Goal: Task Accomplishment & Management: Complete application form

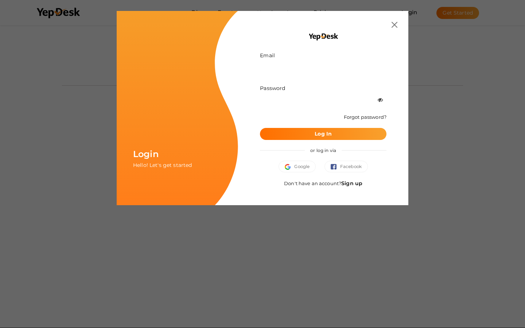
click at [323, 67] on input "text" at bounding box center [323, 67] width 126 height 13
type input "ivana45@slclogin.com"
click at [323, 67] on input "text" at bounding box center [323, 67] width 126 height 13
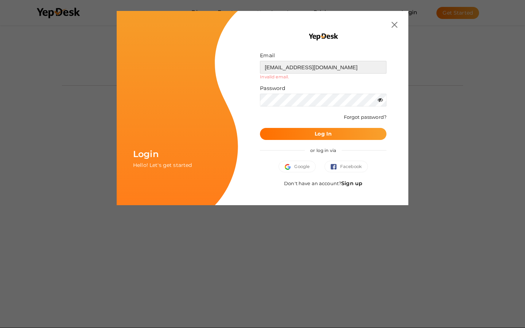
type input "hugolehmann92@outlook.com"
click at [323, 67] on input "text" at bounding box center [323, 67] width 126 height 13
type input "ghowell00@yahoo.com"
click at [323, 67] on input "text" at bounding box center [323, 67] width 126 height 13
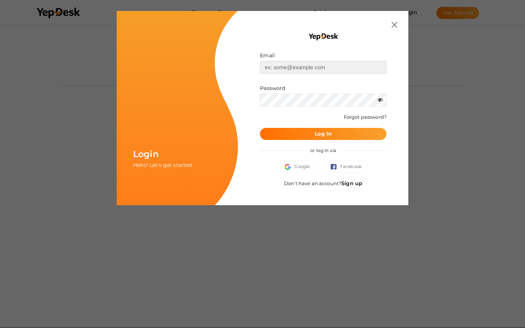
click at [323, 67] on input "text" at bounding box center [323, 67] width 126 height 13
type input "homogeneous"
click at [323, 67] on input "text" at bounding box center [323, 67] width 126 height 13
click at [260, 128] on button "Log In" at bounding box center [323, 134] width 126 height 12
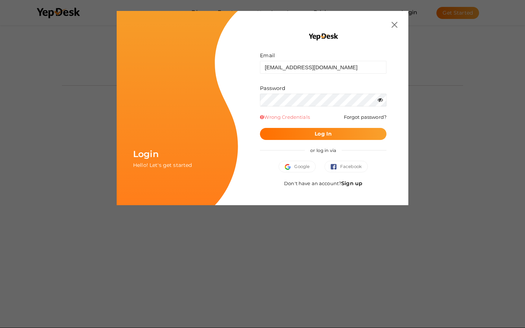
click at [323, 134] on b "Log In" at bounding box center [322, 133] width 17 height 7
click at [323, 67] on input "ivana45@slclogin.com" at bounding box center [323, 67] width 126 height 13
type input "i"
click at [260, 128] on button "Log In" at bounding box center [323, 134] width 126 height 12
click at [323, 134] on b "Log In" at bounding box center [322, 133] width 17 height 7
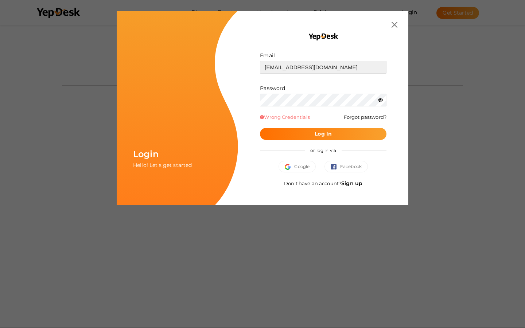
click at [323, 67] on input "ghowell00@yahoo.com" at bounding box center [323, 67] width 126 height 13
type input "g"
click at [260, 128] on button "Log In" at bounding box center [323, 134] width 126 height 12
click at [323, 134] on b "Log In" at bounding box center [322, 133] width 17 height 7
click at [323, 67] on input "hugolehmann92@outlook.com" at bounding box center [323, 67] width 126 height 13
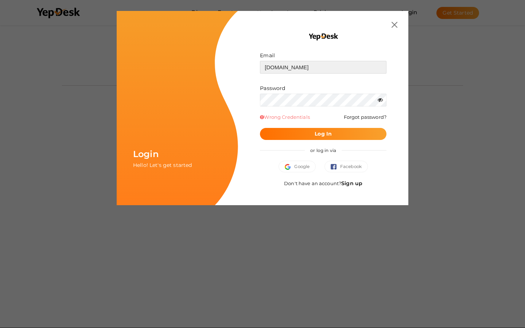
type input "k.com"
click at [260, 128] on button "Log In" at bounding box center [323, 134] width 126 height 12
click at [323, 134] on b "Log In" at bounding box center [322, 133] width 17 height 7
click at [323, 67] on input "ivana45@slclogin.com" at bounding box center [323, 67] width 126 height 13
type input "i"
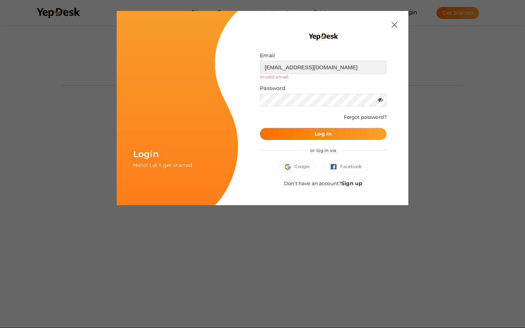
type input "ivana45@slclogin.com"
